Goal: Information Seeking & Learning: Check status

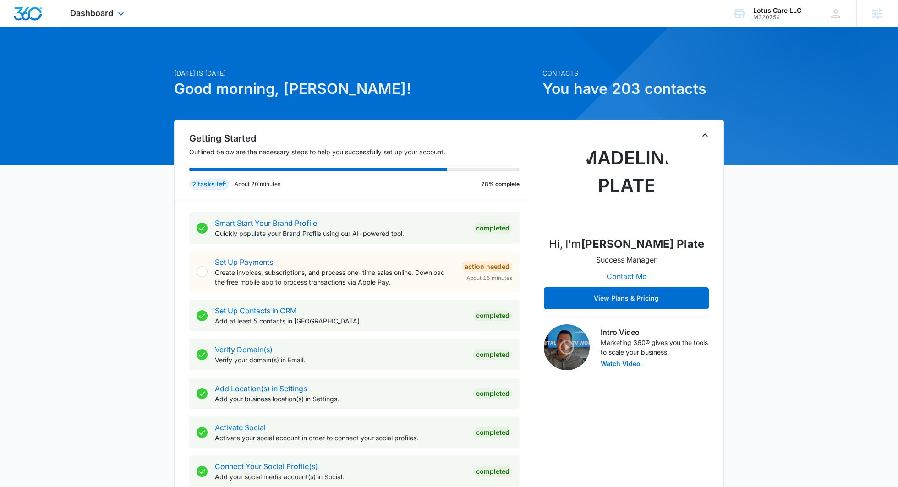
click at [126, 5] on div "Dashboard Apps Reputation Websites Forms CRM Email Social POS Content Ads Intel…" at bounding box center [98, 13] width 84 height 27
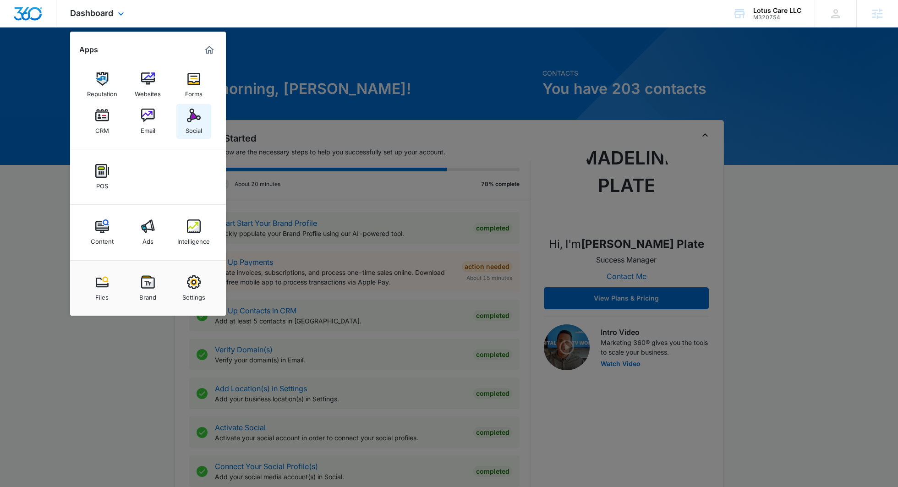
click at [188, 122] on link "Social" at bounding box center [193, 121] width 35 height 35
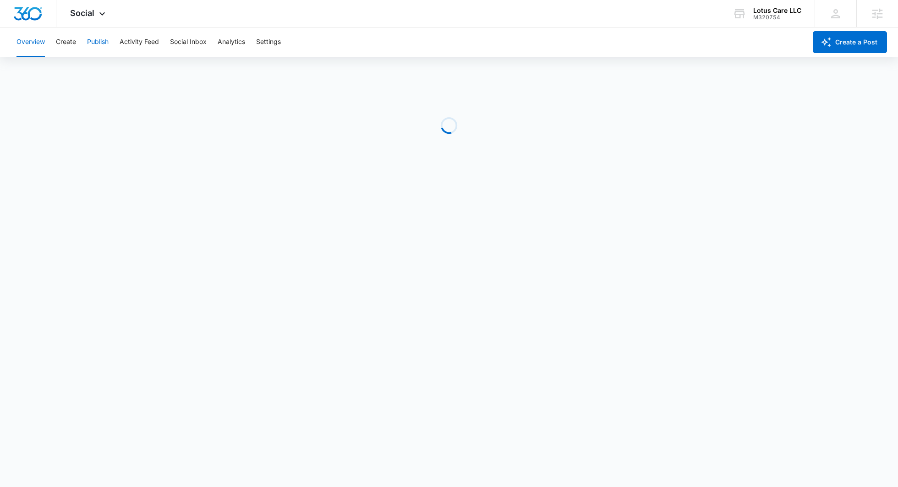
click at [101, 45] on button "Publish" at bounding box center [98, 41] width 22 height 29
click at [82, 65] on button "Schedules" at bounding box center [69, 70] width 31 height 26
click at [28, 70] on button "Calendar" at bounding box center [29, 70] width 27 height 26
click at [94, 39] on button "Publish" at bounding box center [98, 41] width 22 height 29
click at [66, 40] on button "Create" at bounding box center [66, 41] width 20 height 29
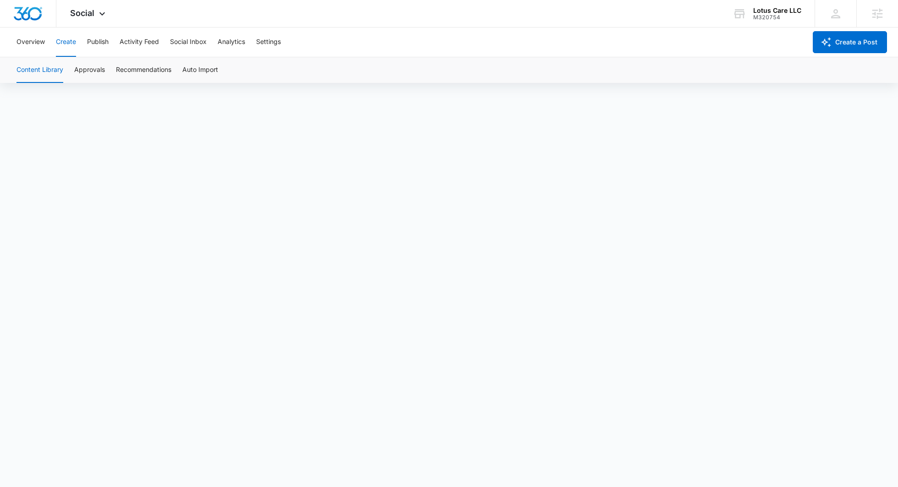
click at [38, 67] on button "Content Library" at bounding box center [39, 70] width 47 height 26
click at [82, 12] on span "Social" at bounding box center [82, 13] width 24 height 10
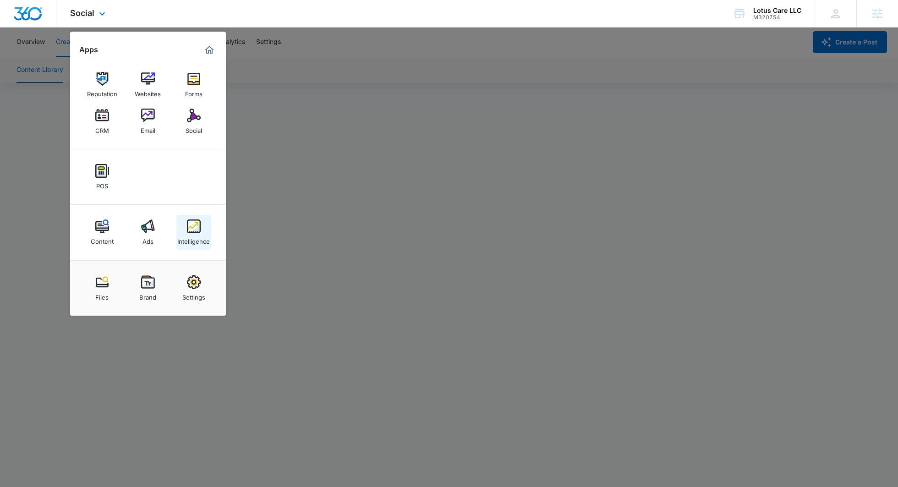
click at [195, 240] on div "Intelligence" at bounding box center [193, 239] width 33 height 12
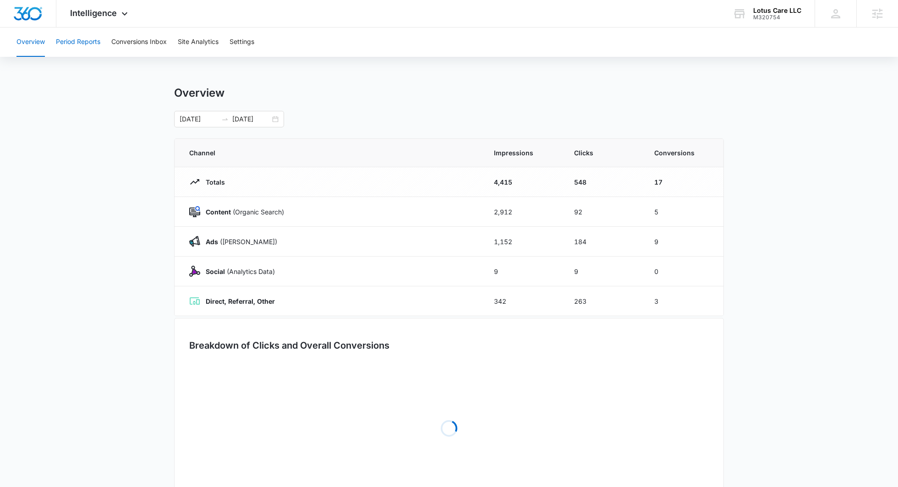
click at [93, 35] on button "Period Reports" at bounding box center [78, 41] width 44 height 29
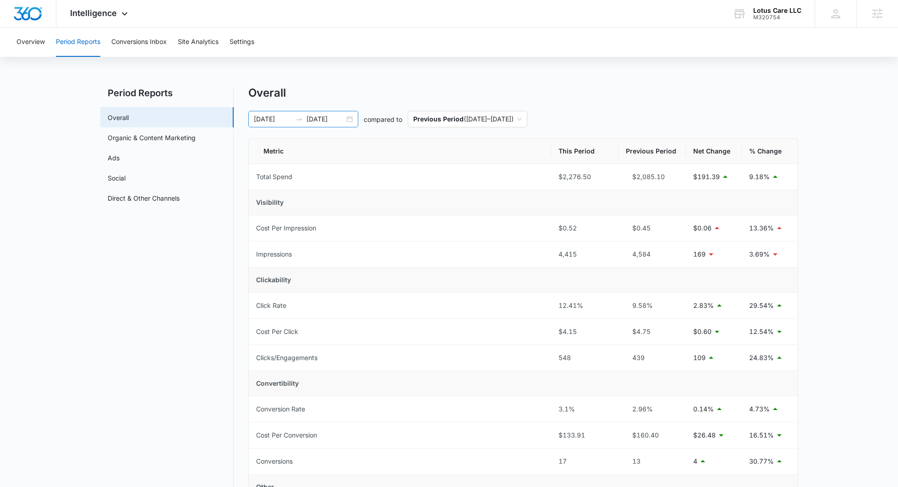
click at [337, 119] on input "09/04/2025" at bounding box center [325, 119] width 38 height 10
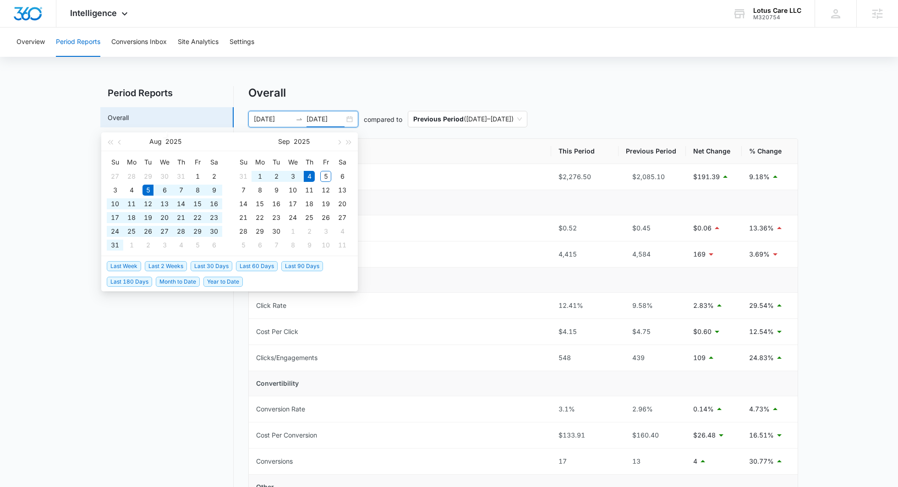
type input "09/04/2025"
click at [206, 266] on span "Last 30 Days" at bounding box center [211, 266] width 42 height 10
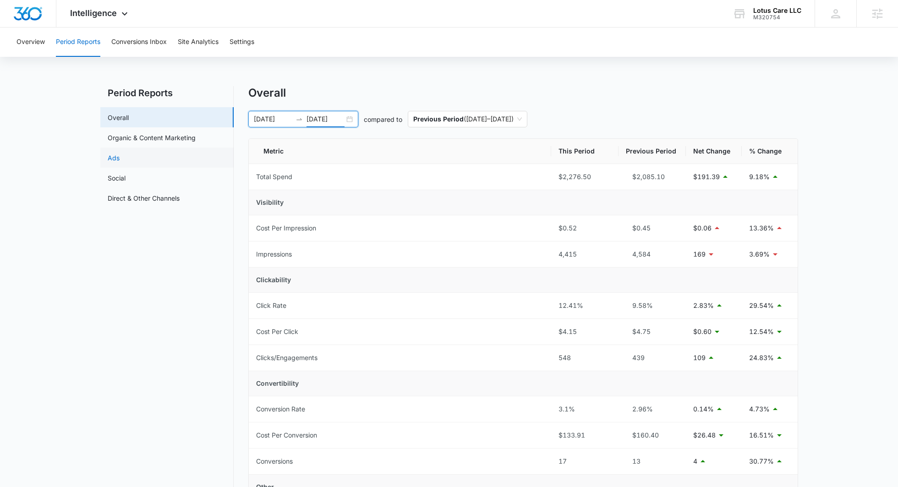
click at [120, 163] on link "Ads" at bounding box center [114, 158] width 12 height 10
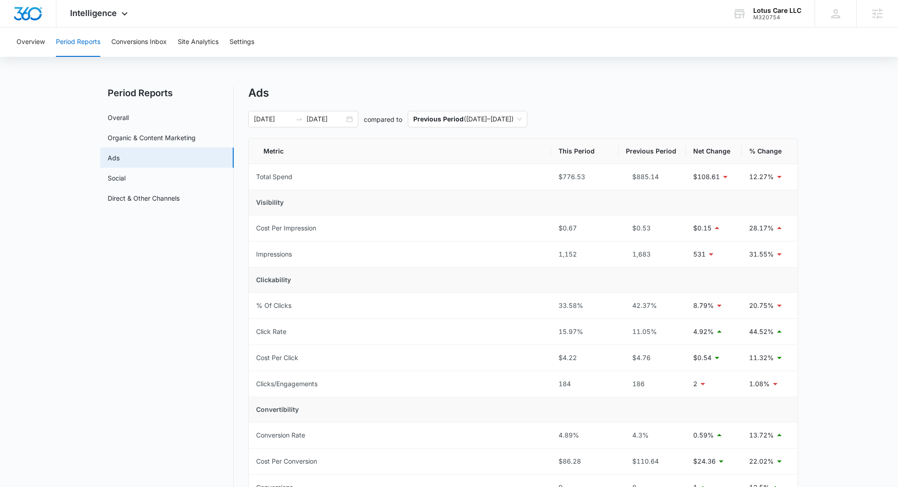
scroll to position [0, 0]
click at [132, 28] on button "Conversions Inbox" at bounding box center [138, 41] width 55 height 29
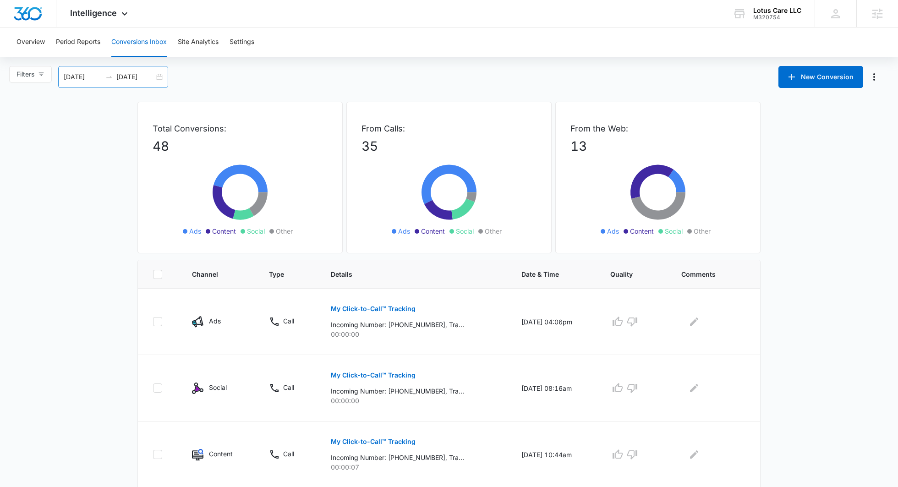
click at [134, 70] on div "08/06/2025 09/05/2025" at bounding box center [113, 77] width 110 height 22
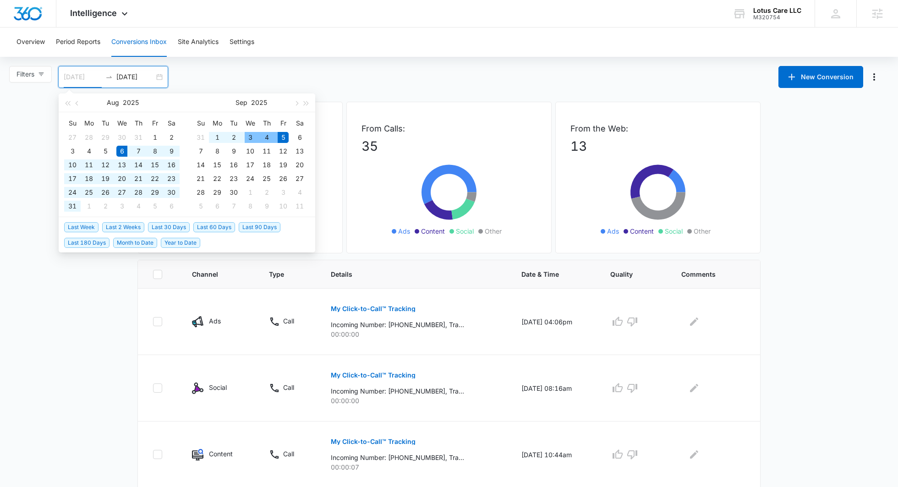
type input "08/06/2025"
click at [167, 221] on li "Last 30 Days" at bounding box center [170, 227] width 45 height 16
click at [167, 222] on span "Last 30 Days" at bounding box center [169, 227] width 42 height 10
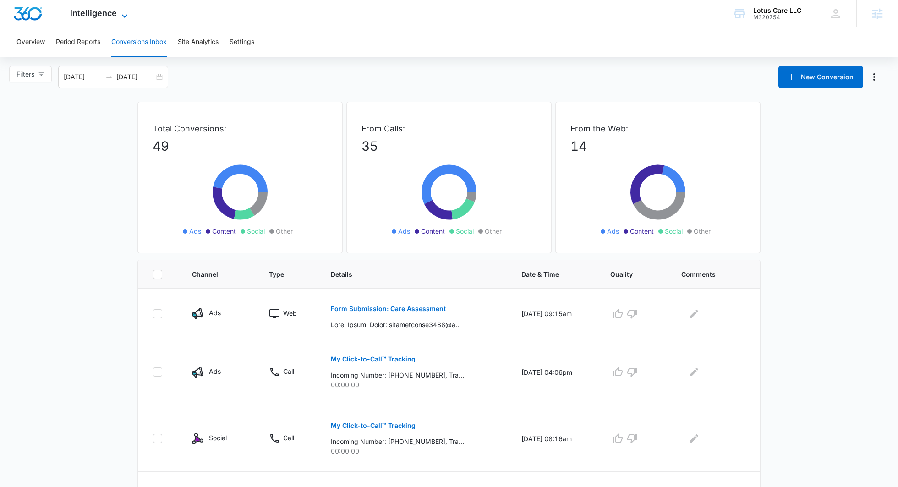
click at [102, 16] on span "Intelligence" at bounding box center [93, 13] width 47 height 10
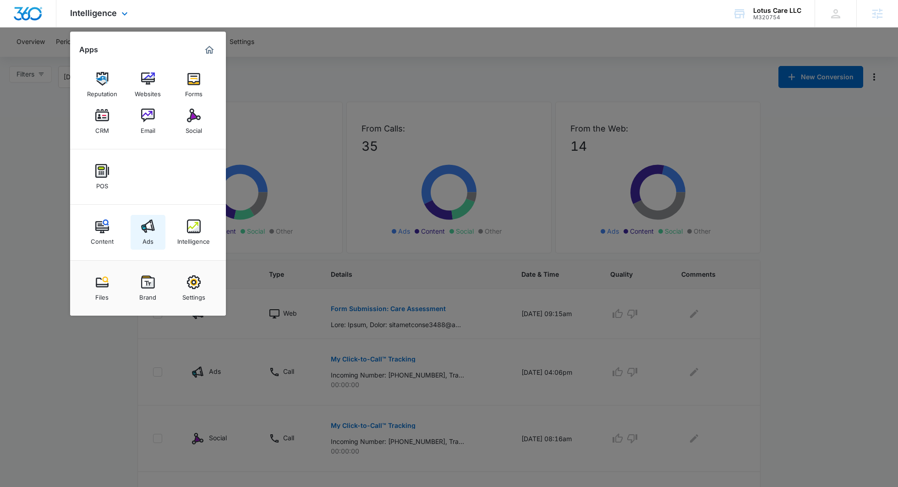
click at [143, 238] on div "Ads" at bounding box center [147, 239] width 11 height 12
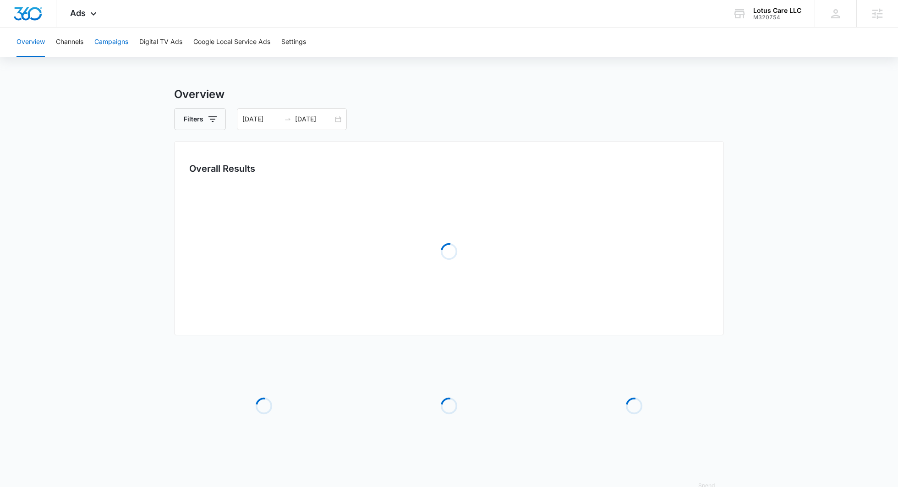
click at [109, 51] on button "Campaigns" at bounding box center [111, 41] width 34 height 29
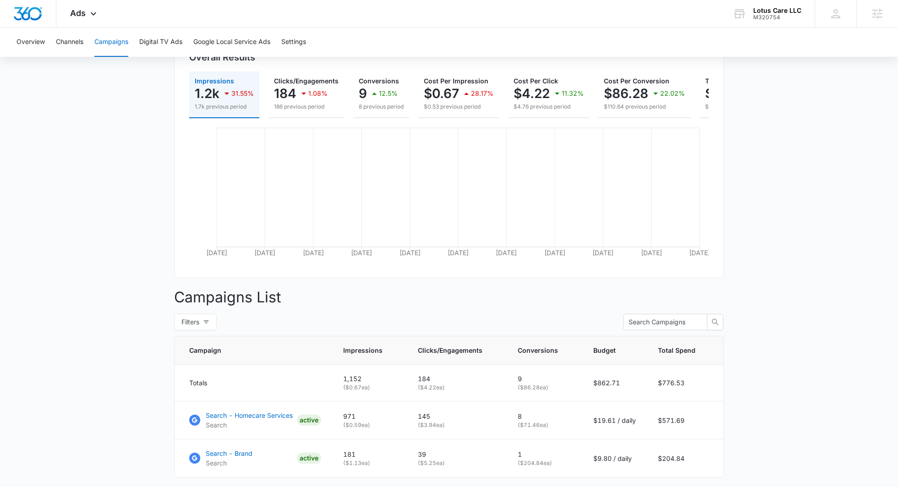
scroll to position [165, 0]
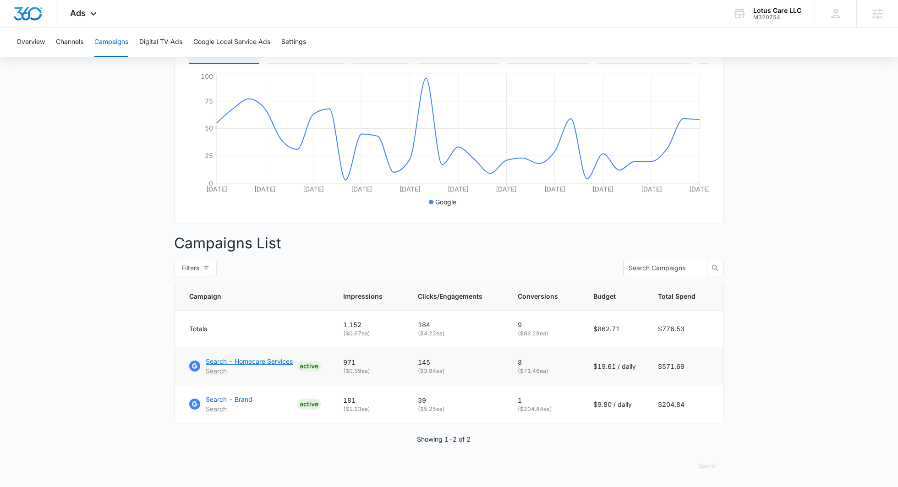
click at [288, 357] on p "Search - Homecare Services" at bounding box center [249, 361] width 87 height 10
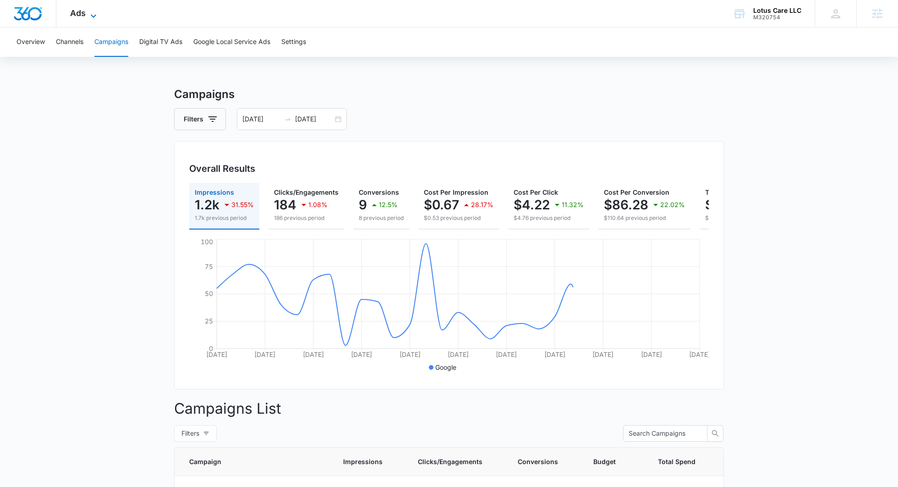
click at [84, 12] on span "Ads" at bounding box center [78, 13] width 16 height 10
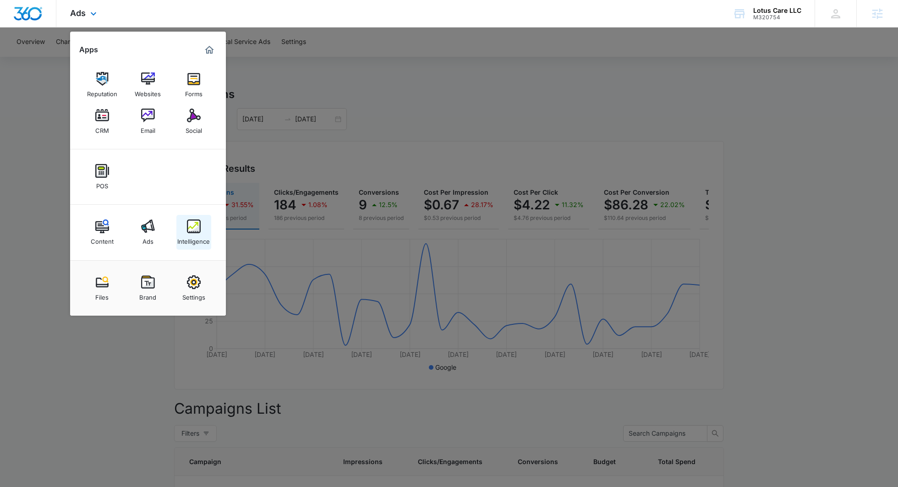
click at [197, 226] on img at bounding box center [194, 226] width 14 height 14
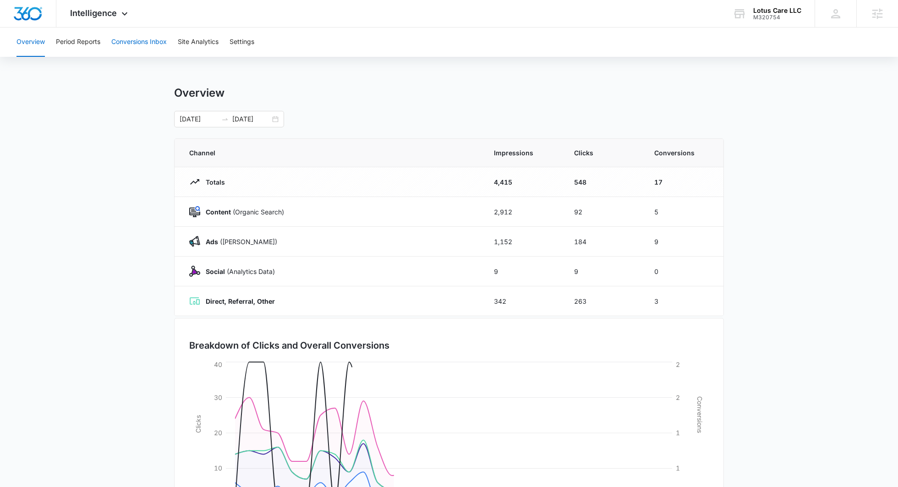
click at [147, 37] on button "Conversions Inbox" at bounding box center [138, 41] width 55 height 29
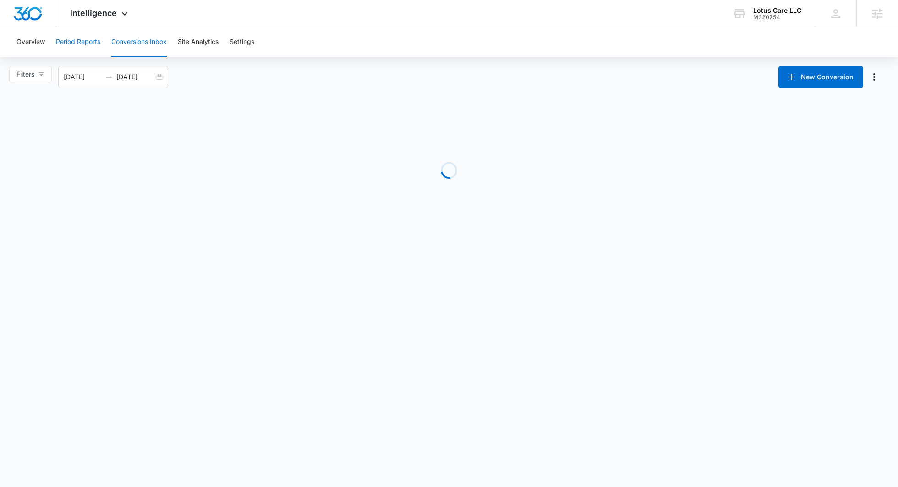
click at [81, 41] on button "Period Reports" at bounding box center [78, 41] width 44 height 29
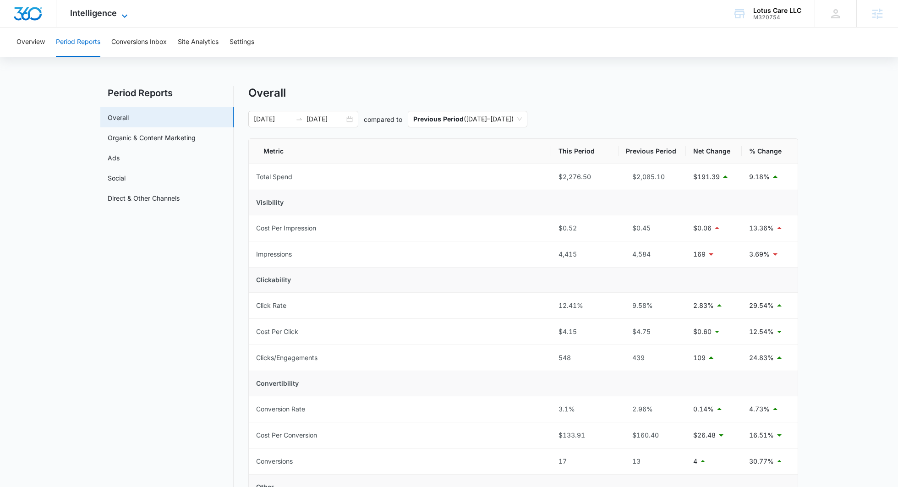
click at [110, 14] on span "Intelligence" at bounding box center [93, 13] width 47 height 10
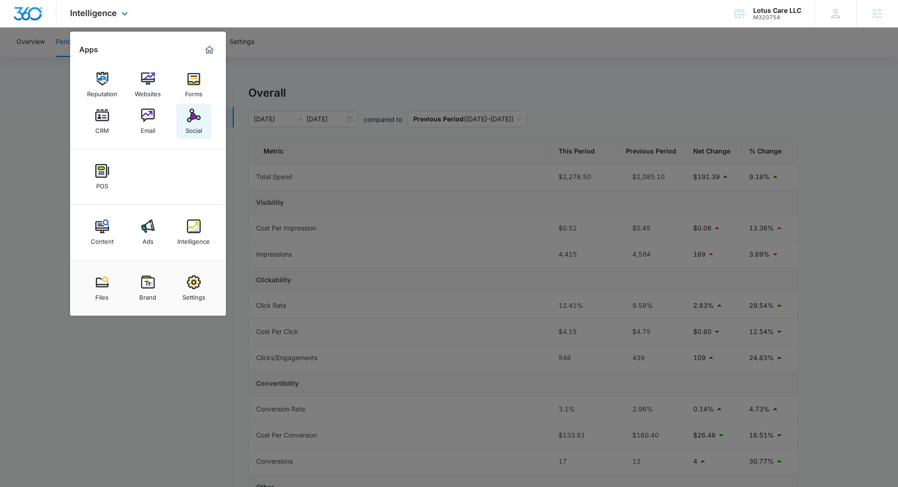
click at [192, 120] on img at bounding box center [194, 116] width 14 height 14
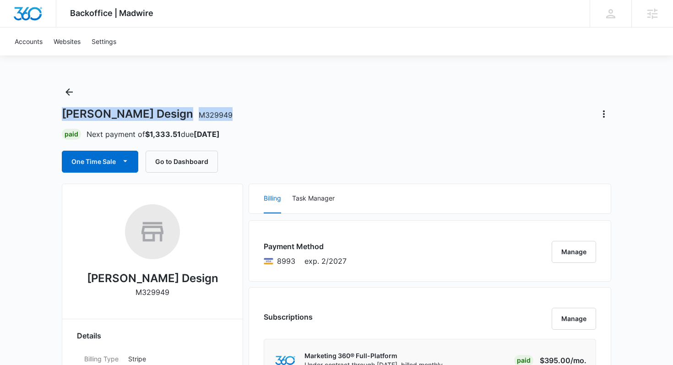
drag, startPoint x: 199, startPoint y: 118, endPoint x: 6, endPoint y: 119, distance: 192.3
copy h1 "Carl Tatz Design M329949"
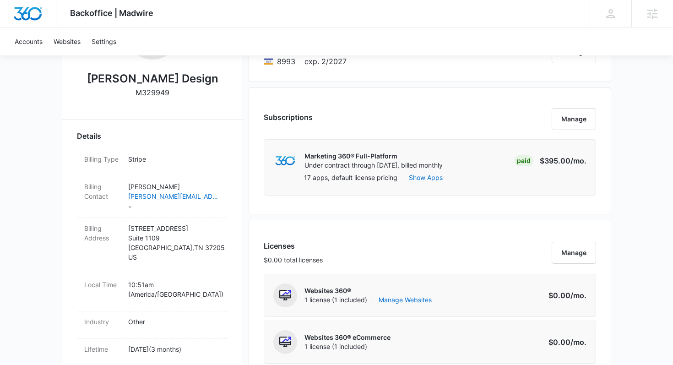
scroll to position [202, 0]
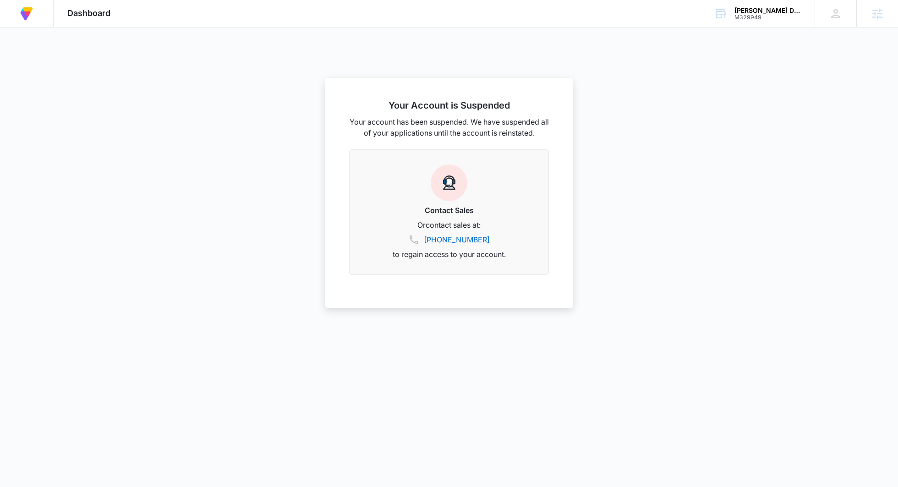
click at [99, 10] on span "Dashboard" at bounding box center [88, 13] width 43 height 10
click at [28, 11] on img at bounding box center [26, 13] width 16 height 16
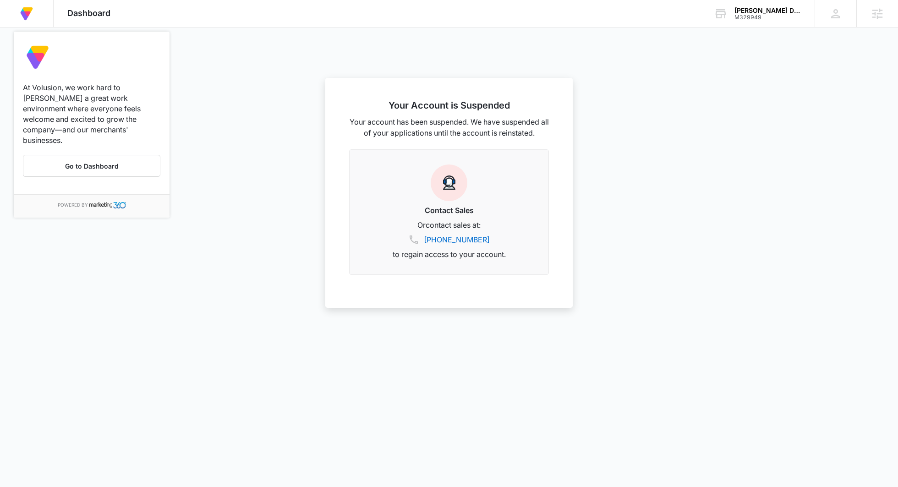
click at [190, 98] on div at bounding box center [449, 243] width 898 height 487
